Goal: Task Accomplishment & Management: Manage account settings

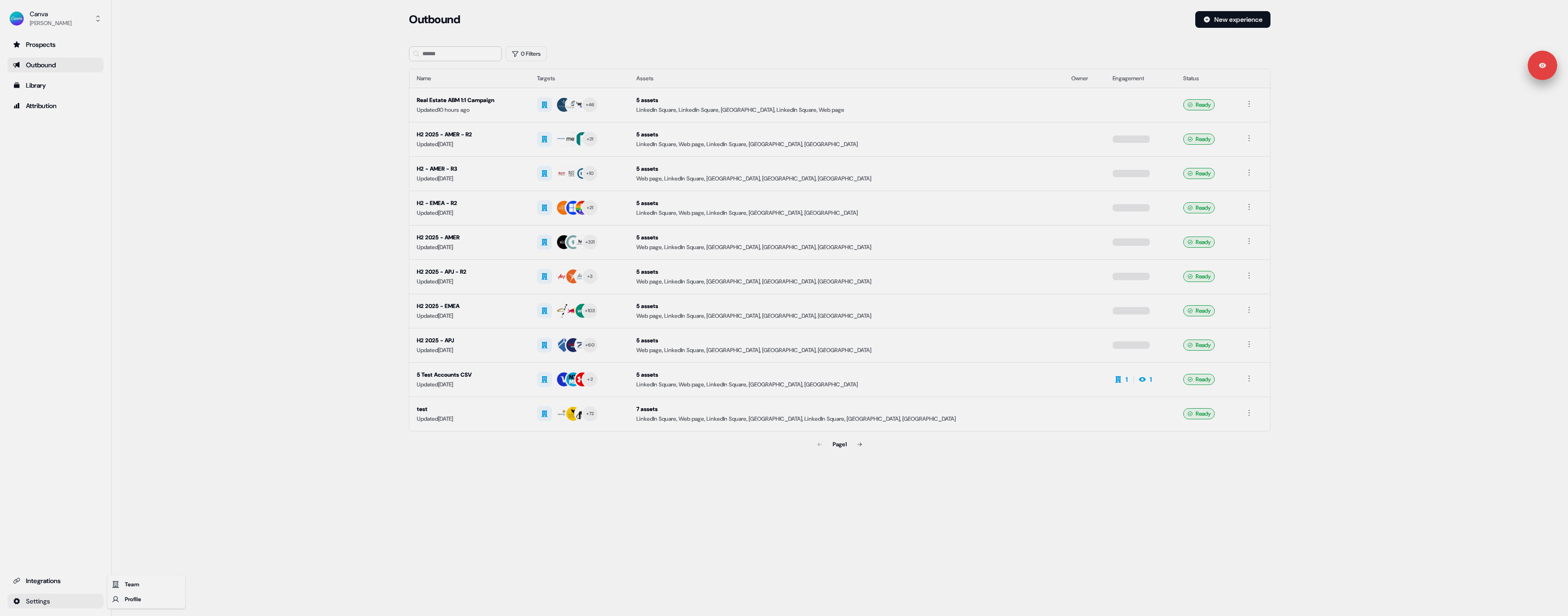
click at [69, 599] on html "Signed in as [PERSON_NAME] Sign out For the best experience switch devices to a…" at bounding box center [784, 308] width 1568 height 616
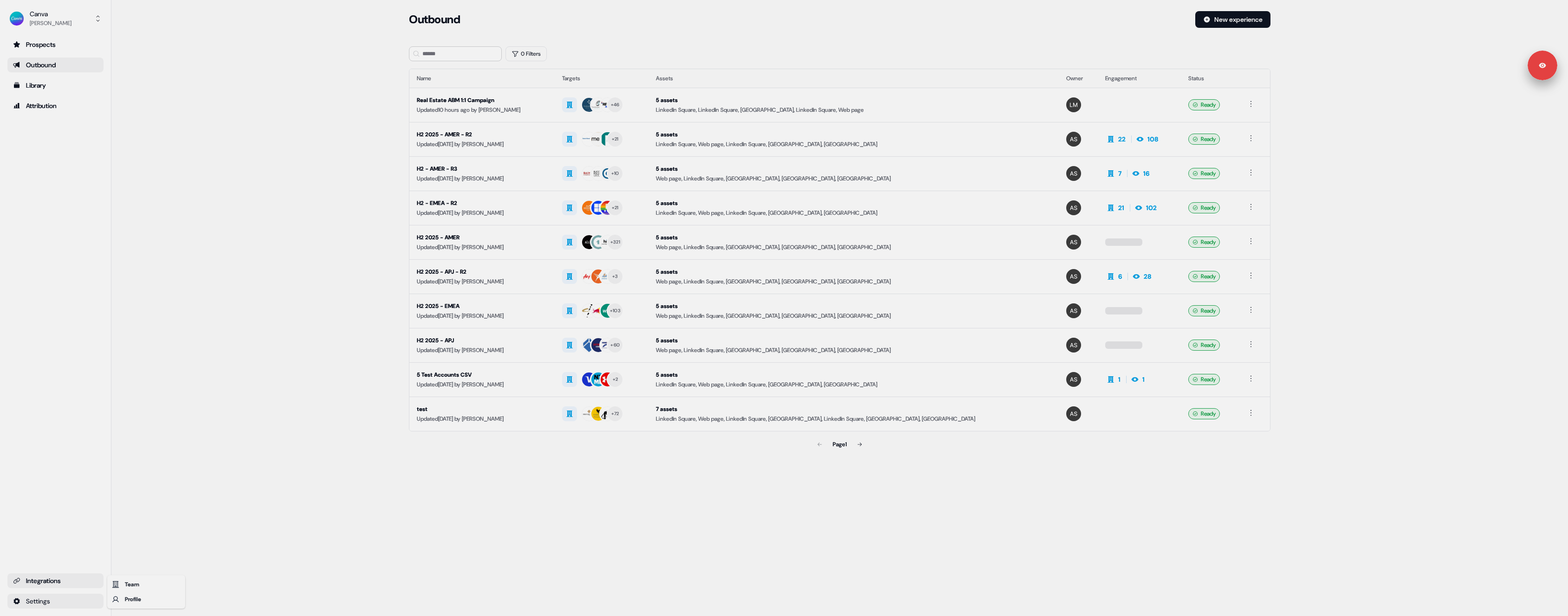
click at [73, 583] on html "Signed in as [PERSON_NAME] Sign out For the best experience switch devices to a…" at bounding box center [784, 308] width 1568 height 616
click at [70, 581] on div "Integrations" at bounding box center [56, 581] width 85 height 10
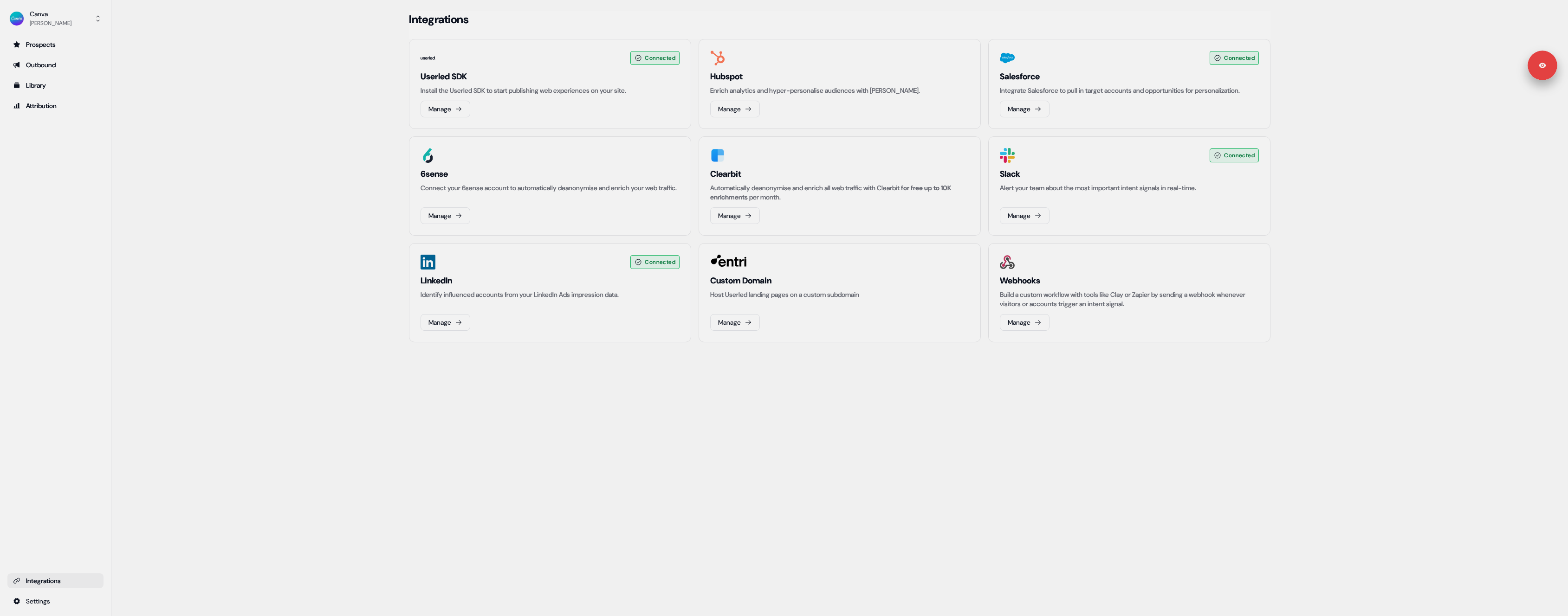
click at [733, 313] on div "Custom Domain Host Userled landing pages on a custom subdomain Manage" at bounding box center [839, 303] width 259 height 56
drag, startPoint x: 735, startPoint y: 317, endPoint x: 749, endPoint y: 317, distance: 14.0
click at [735, 317] on button "Manage" at bounding box center [735, 322] width 50 height 17
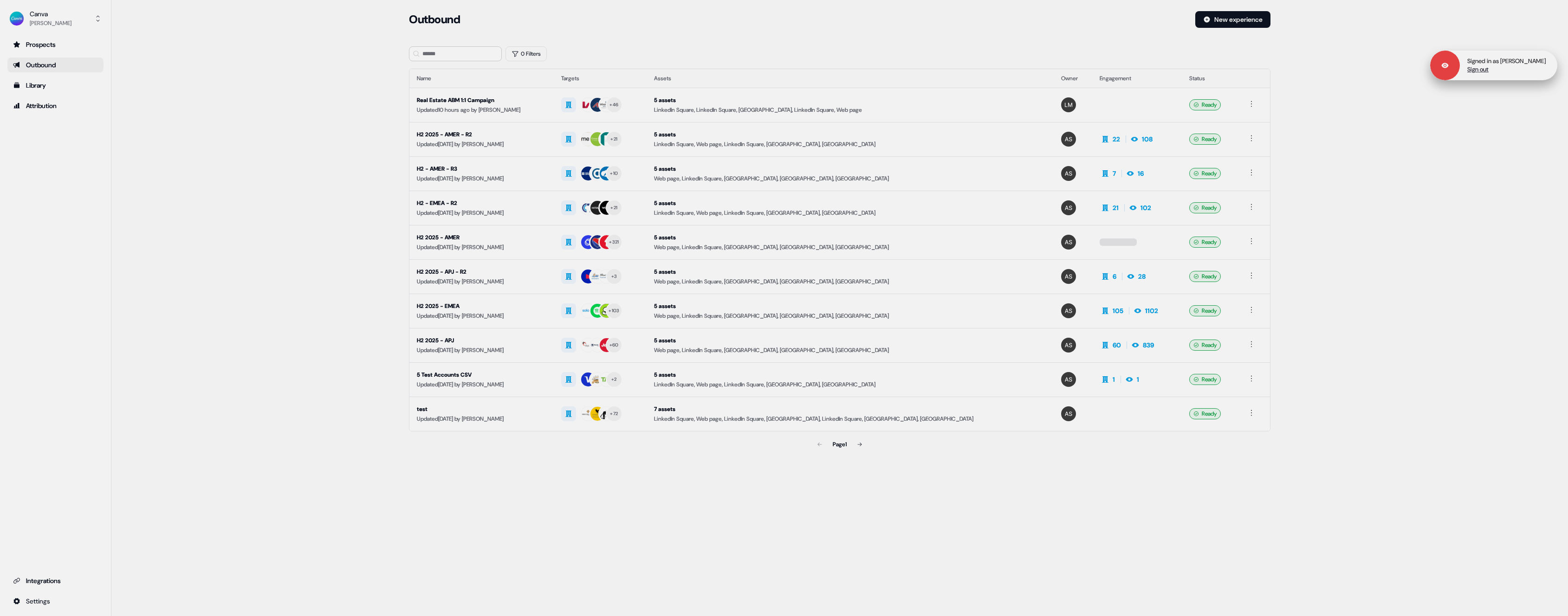
click at [1487, 70] on link "Sign out" at bounding box center [1477, 69] width 21 height 8
